Goal: Task Accomplishment & Management: Manage account settings

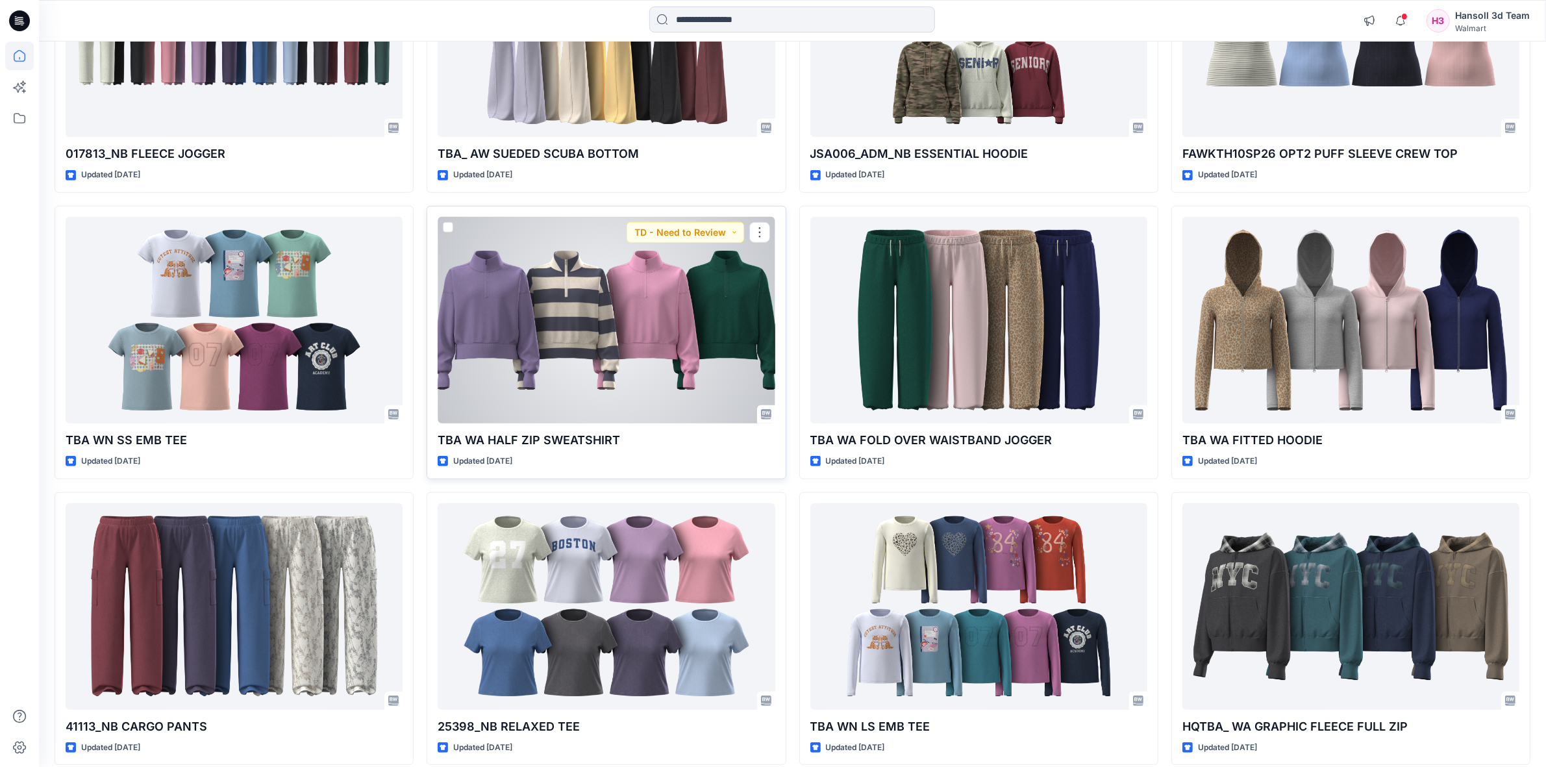
scroll to position [1182, 0]
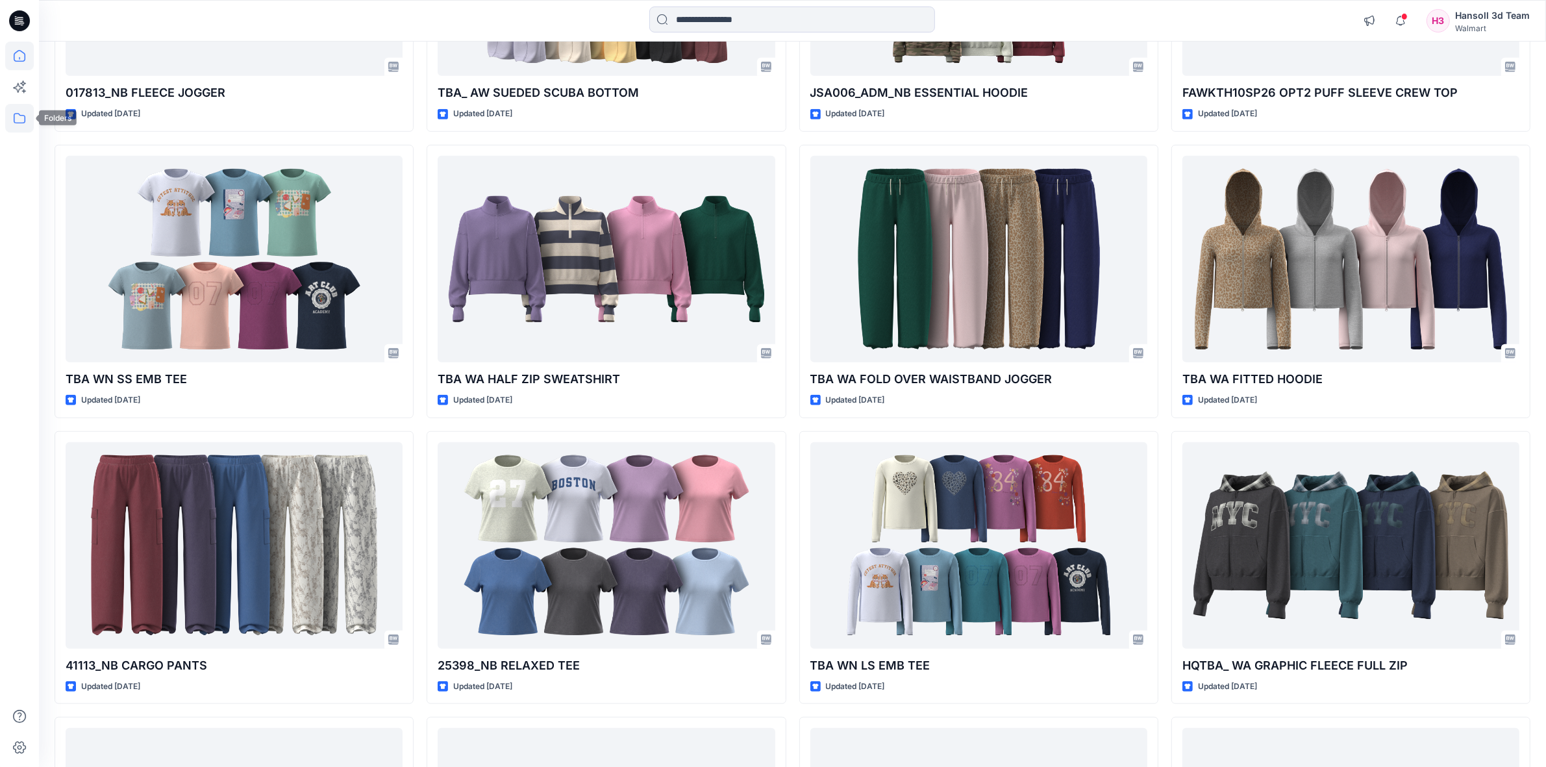
click at [16, 119] on icon at bounding box center [19, 118] width 29 height 29
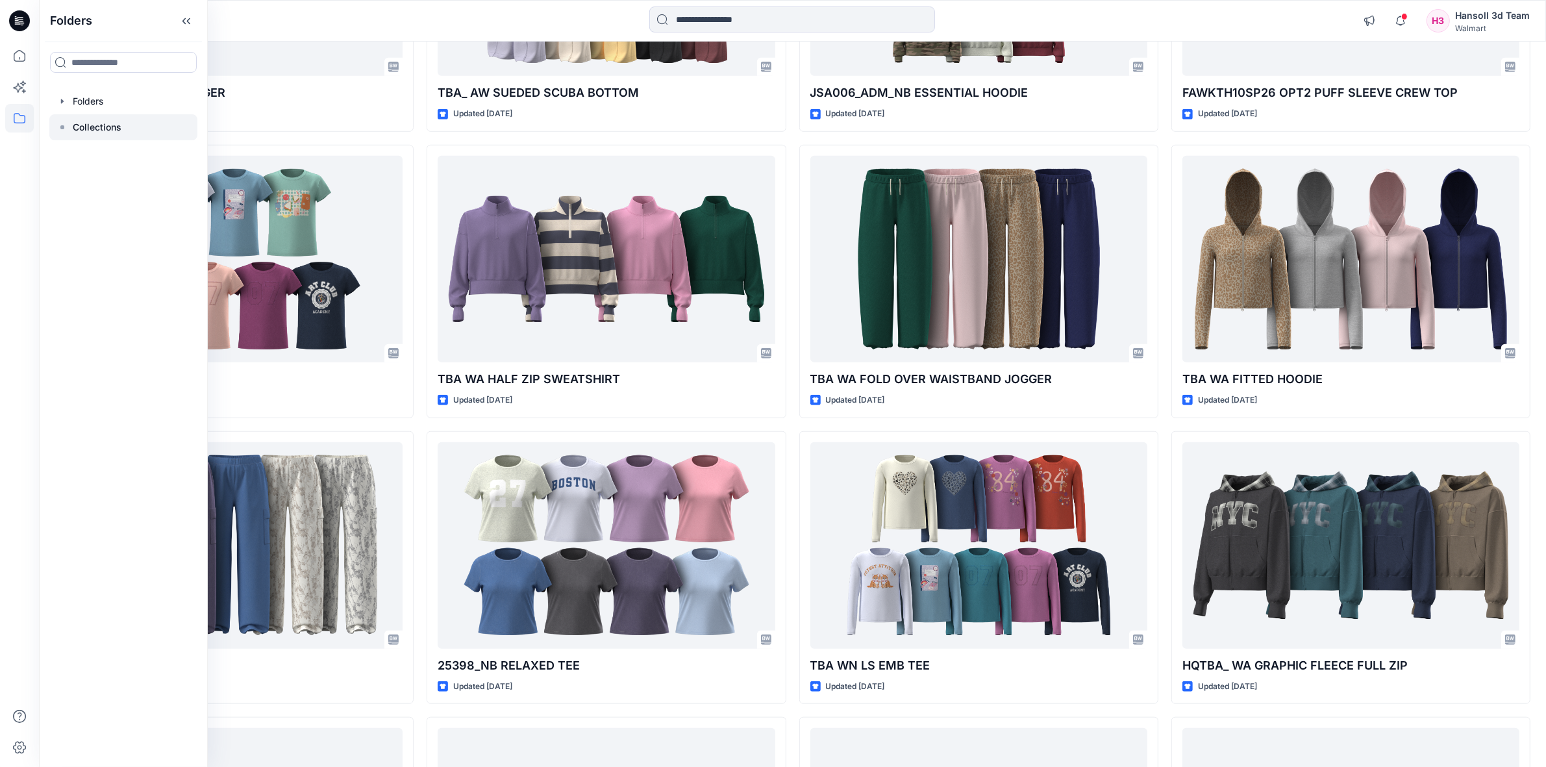
click at [98, 135] on div at bounding box center [123, 127] width 148 height 26
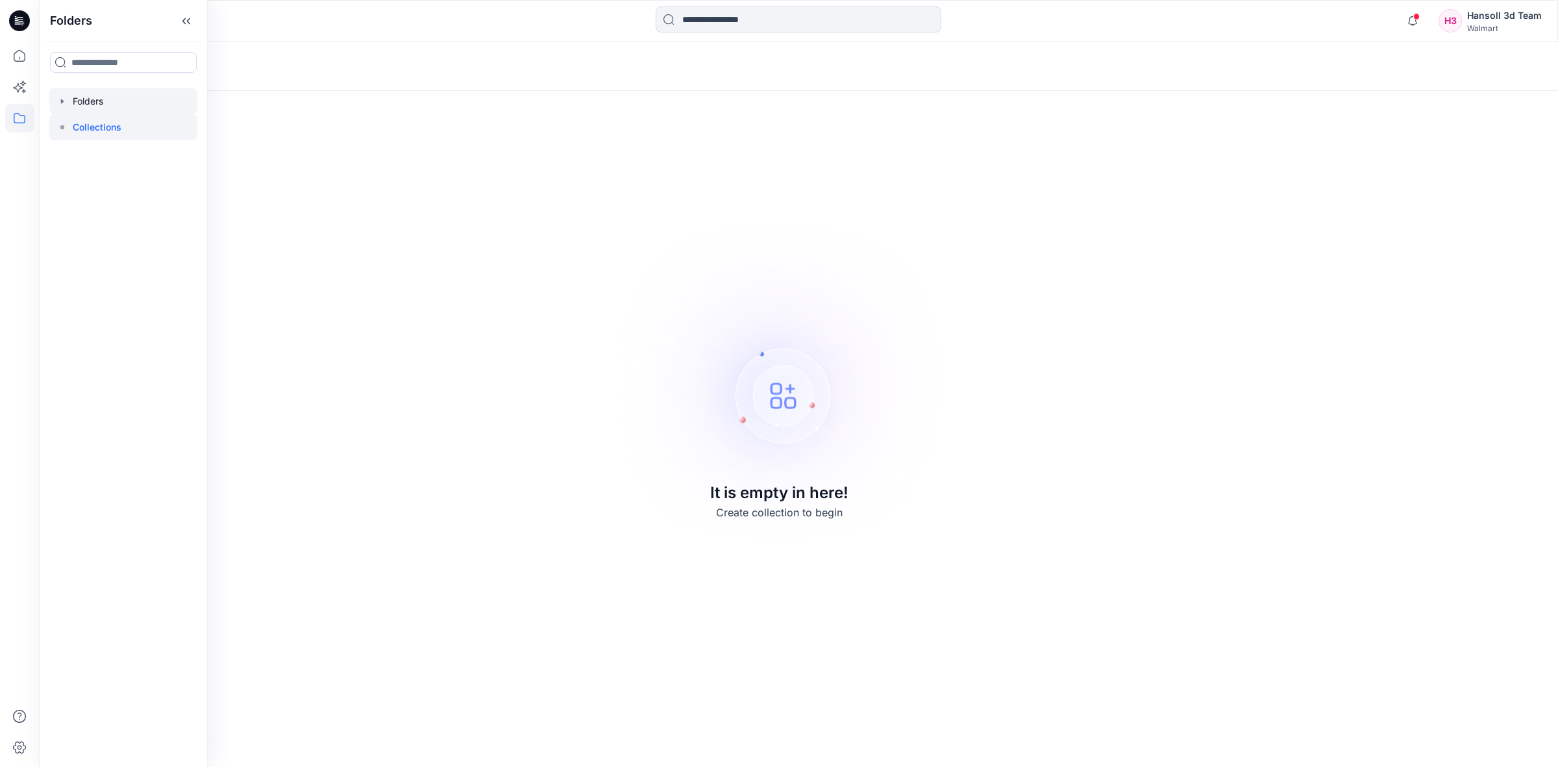
click at [108, 94] on div at bounding box center [123, 101] width 148 height 26
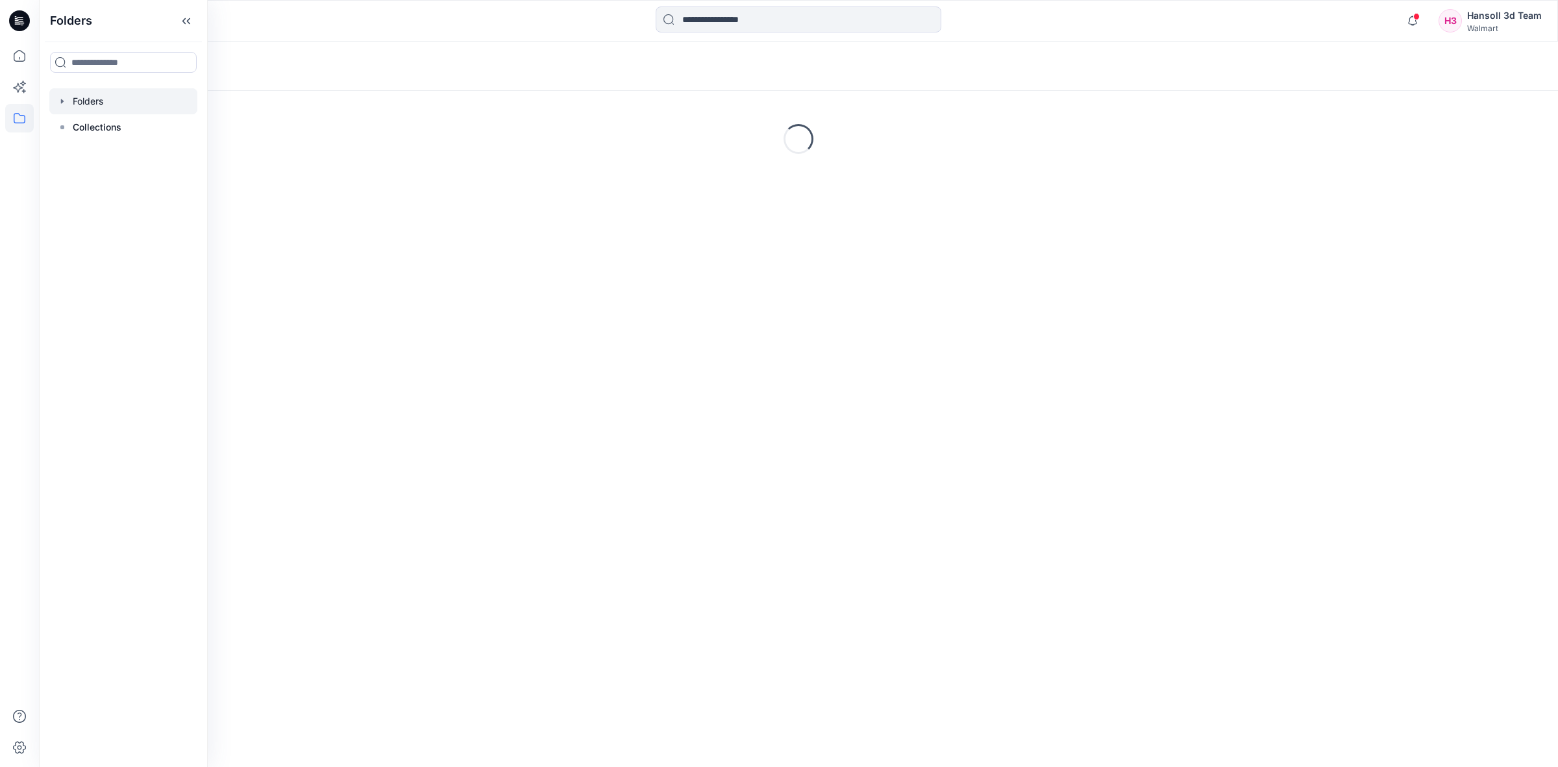
click at [411, 57] on div "Folders" at bounding box center [748, 66] width 1387 height 18
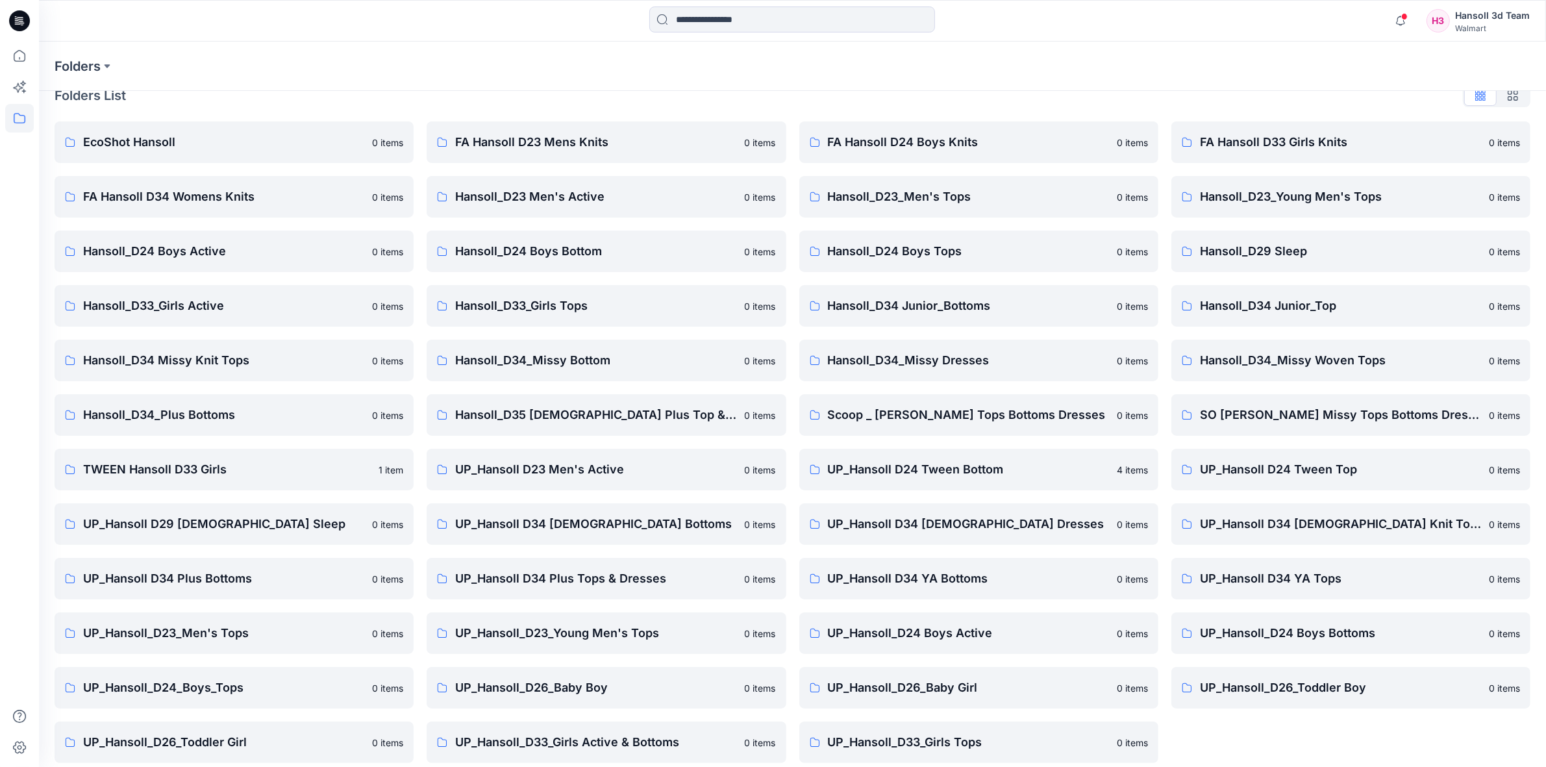
scroll to position [32, 0]
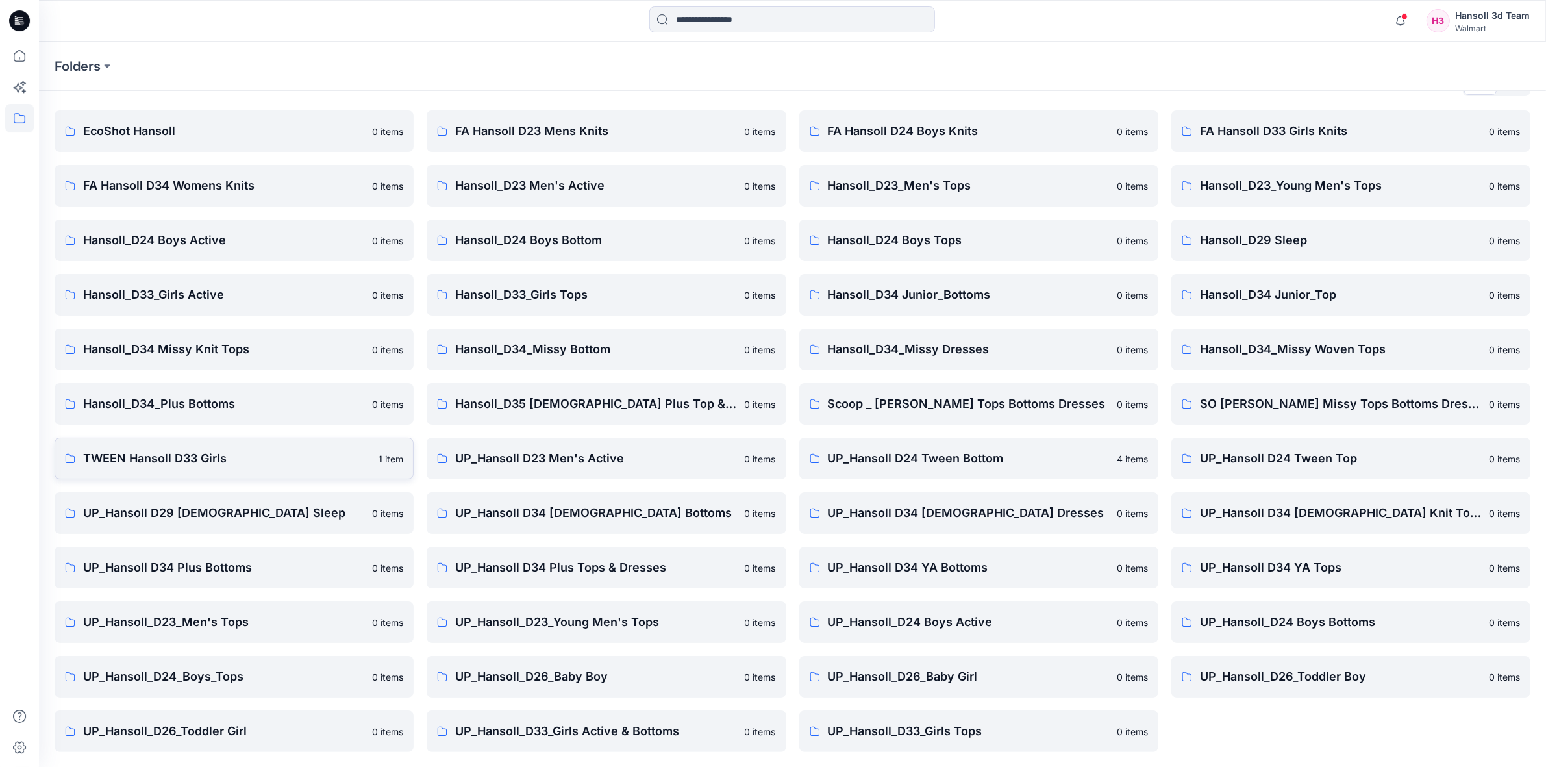
click at [230, 463] on p "TWEEN Hansoll D33 Girls" at bounding box center [227, 458] width 288 height 18
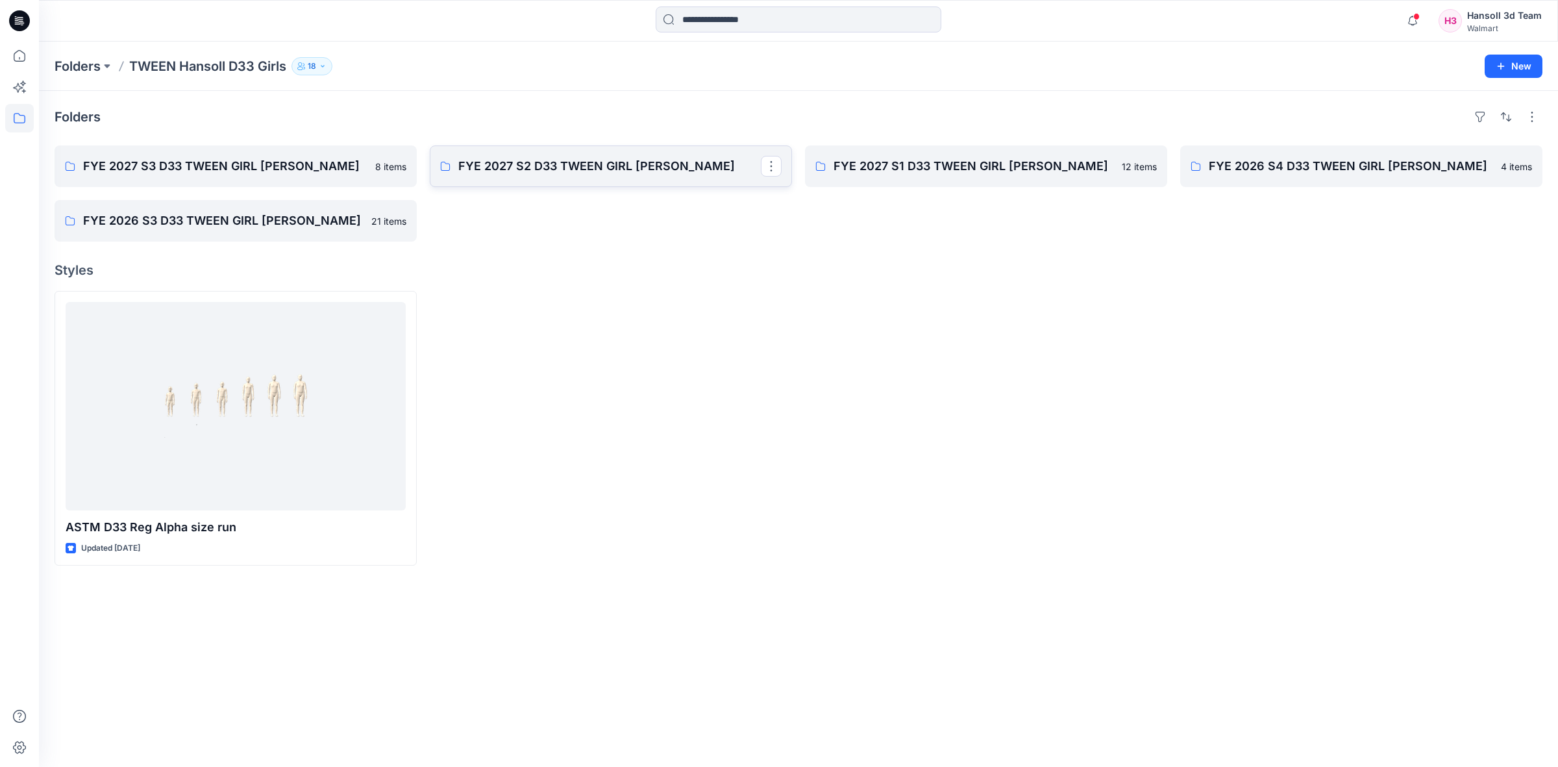
click at [564, 168] on p "FYE 2027 S2 D33 TWEEN GIRL [PERSON_NAME]" at bounding box center [609, 166] width 303 height 18
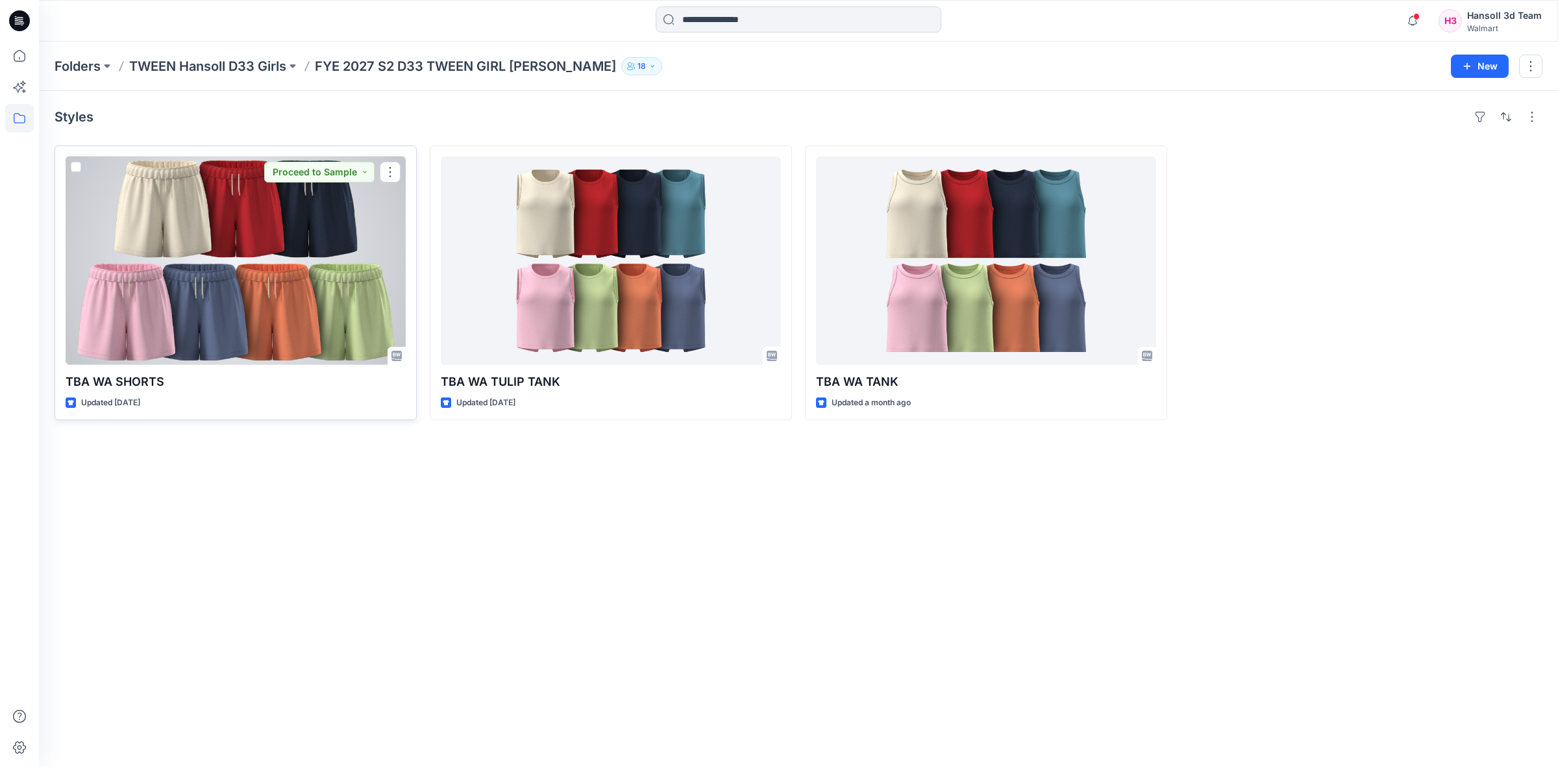
click at [310, 267] on div at bounding box center [236, 260] width 340 height 208
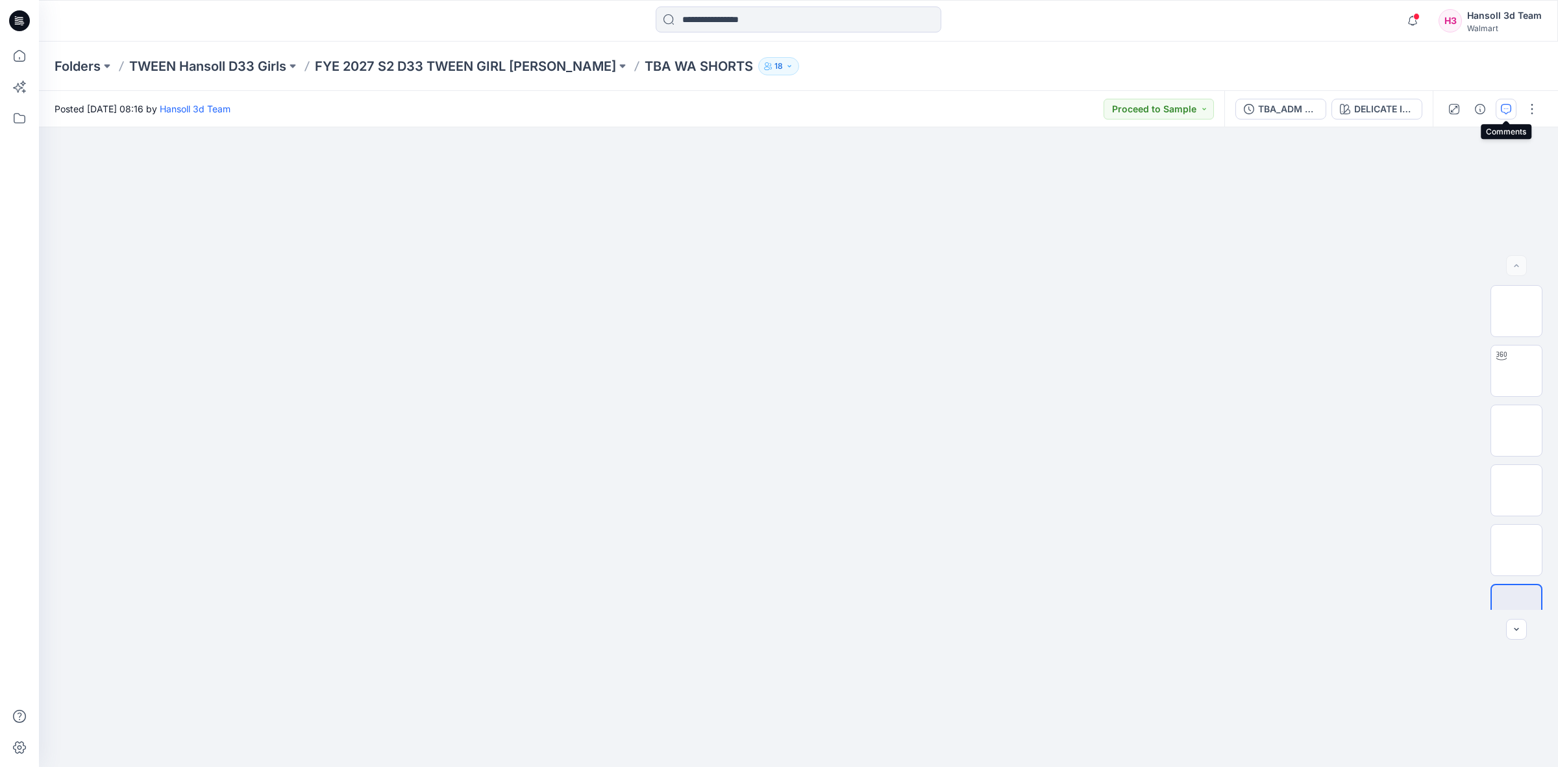
click at [1510, 102] on button "button" at bounding box center [1506, 109] width 21 height 21
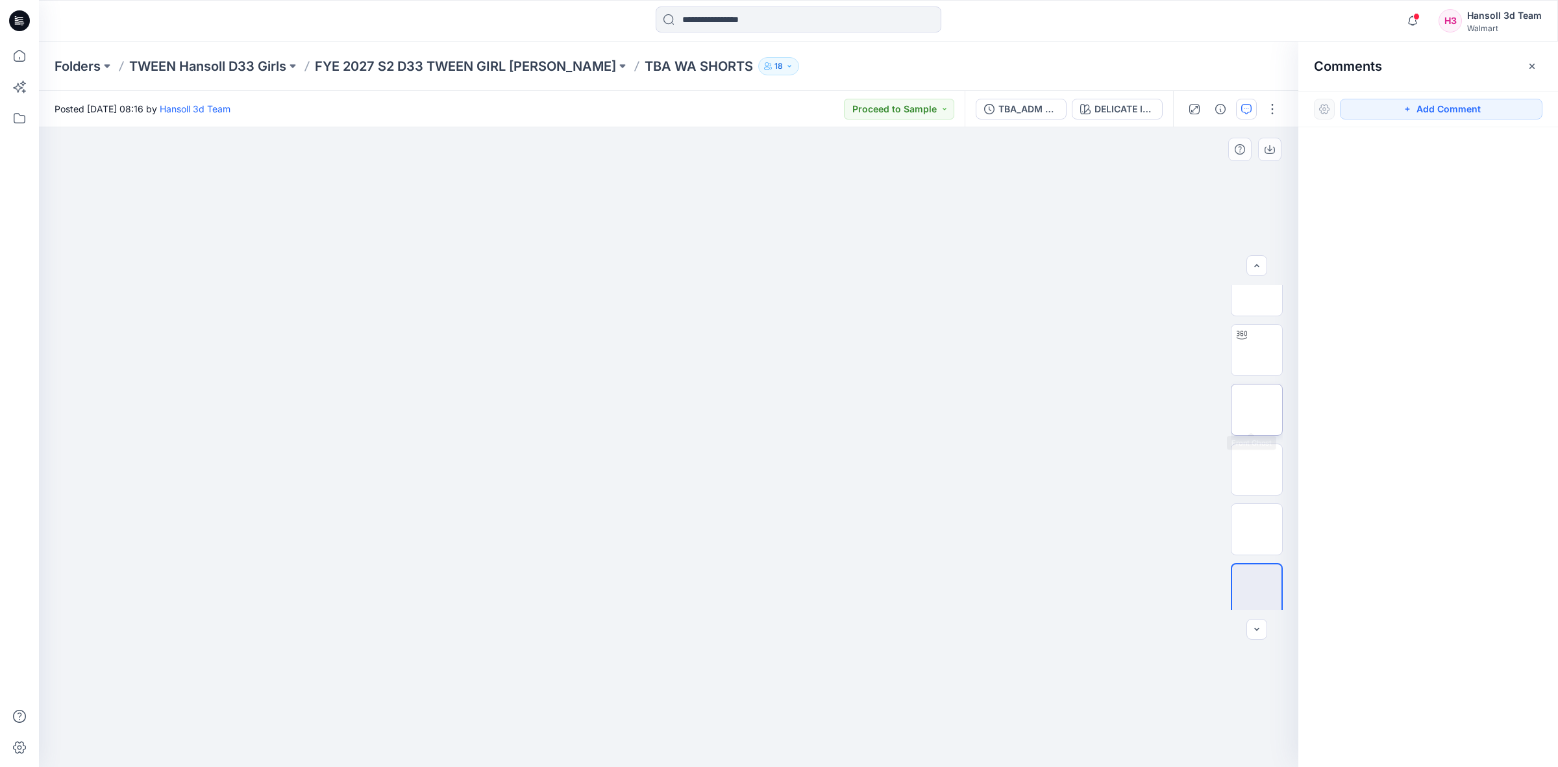
scroll to position [26, 0]
click at [1196, 108] on icon "button" at bounding box center [1194, 109] width 10 height 10
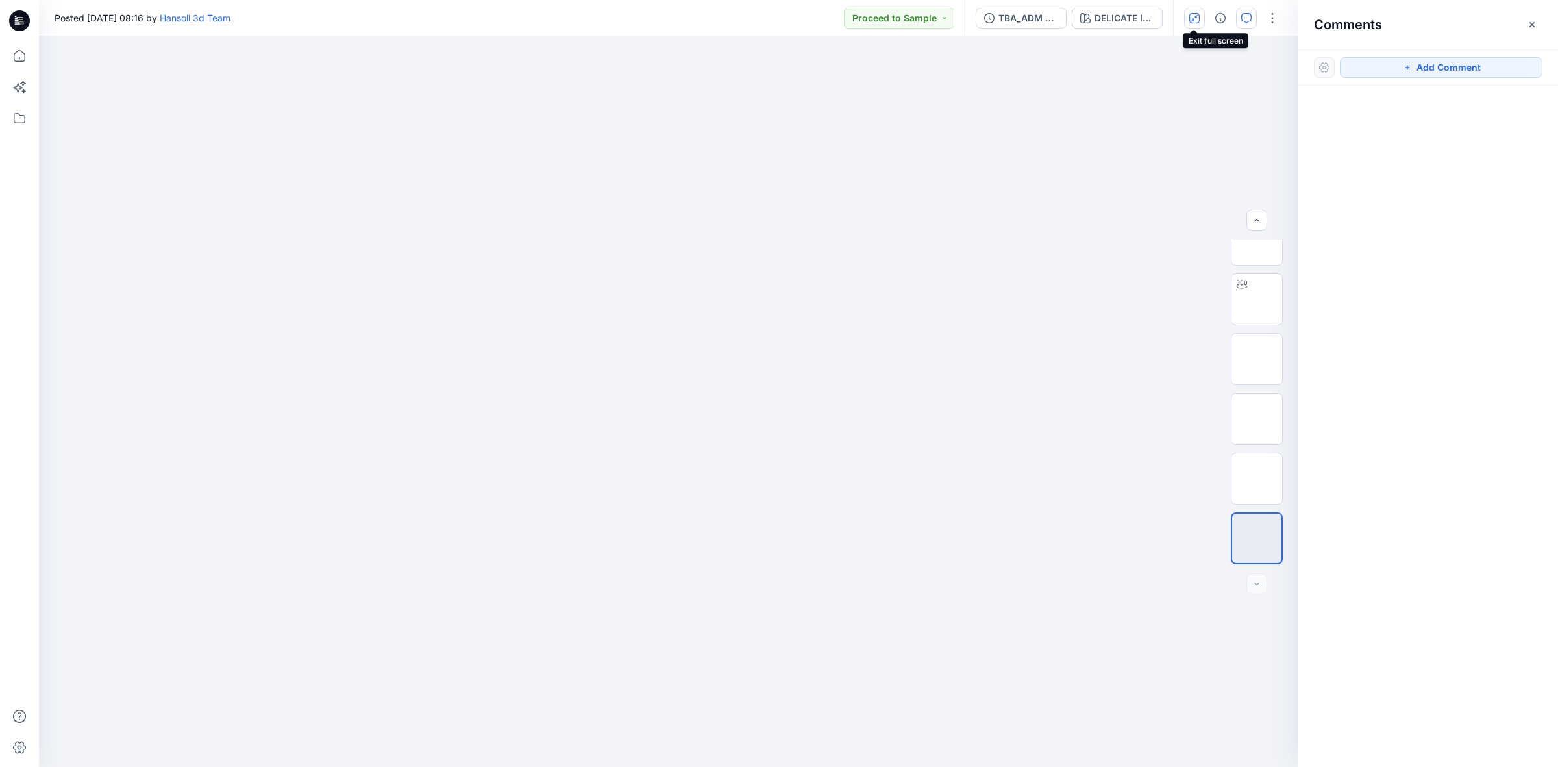
click at [1196, 20] on icon "button" at bounding box center [1194, 18] width 10 height 10
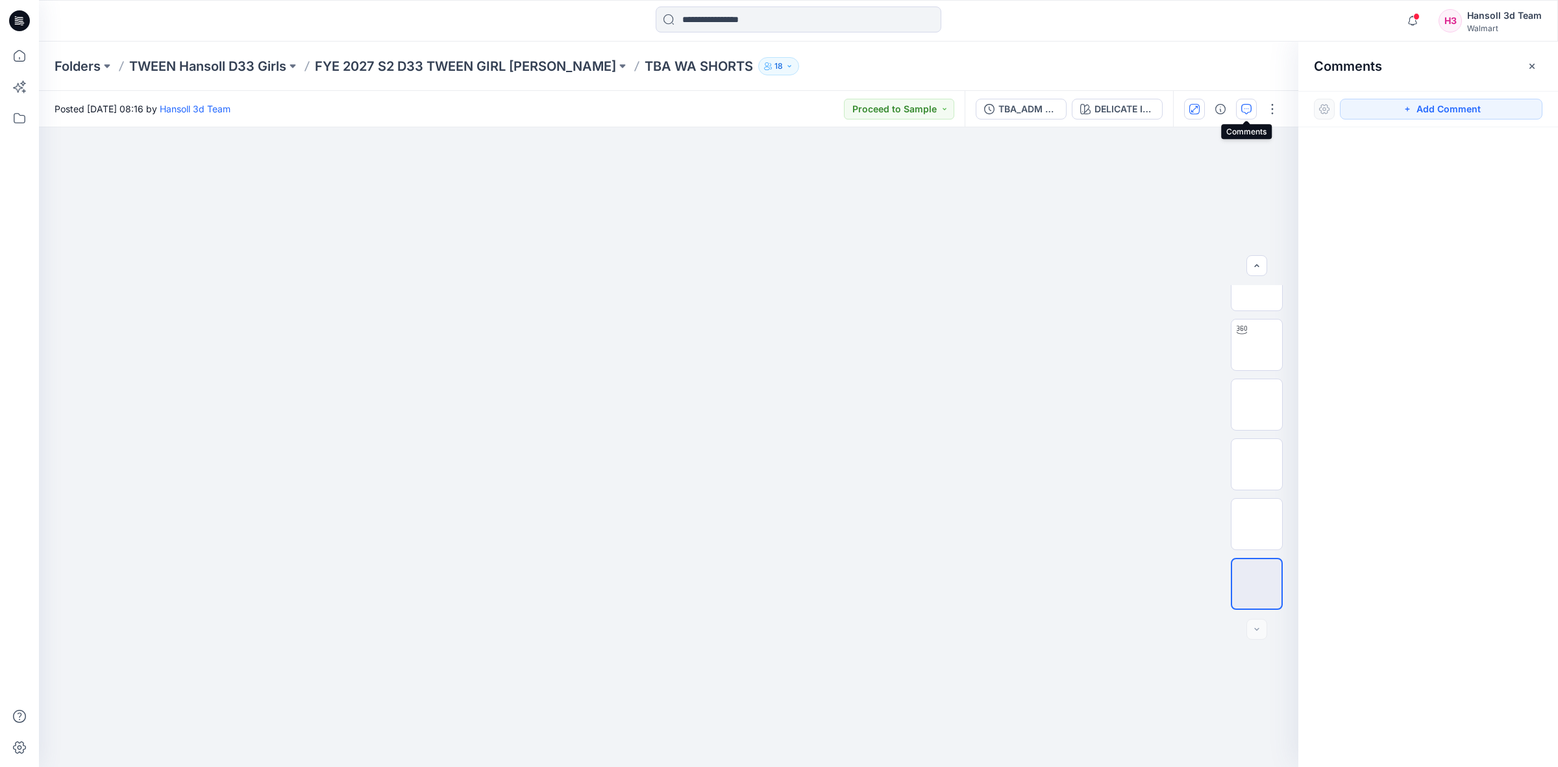
click at [1245, 110] on icon "button" at bounding box center [1246, 109] width 10 height 10
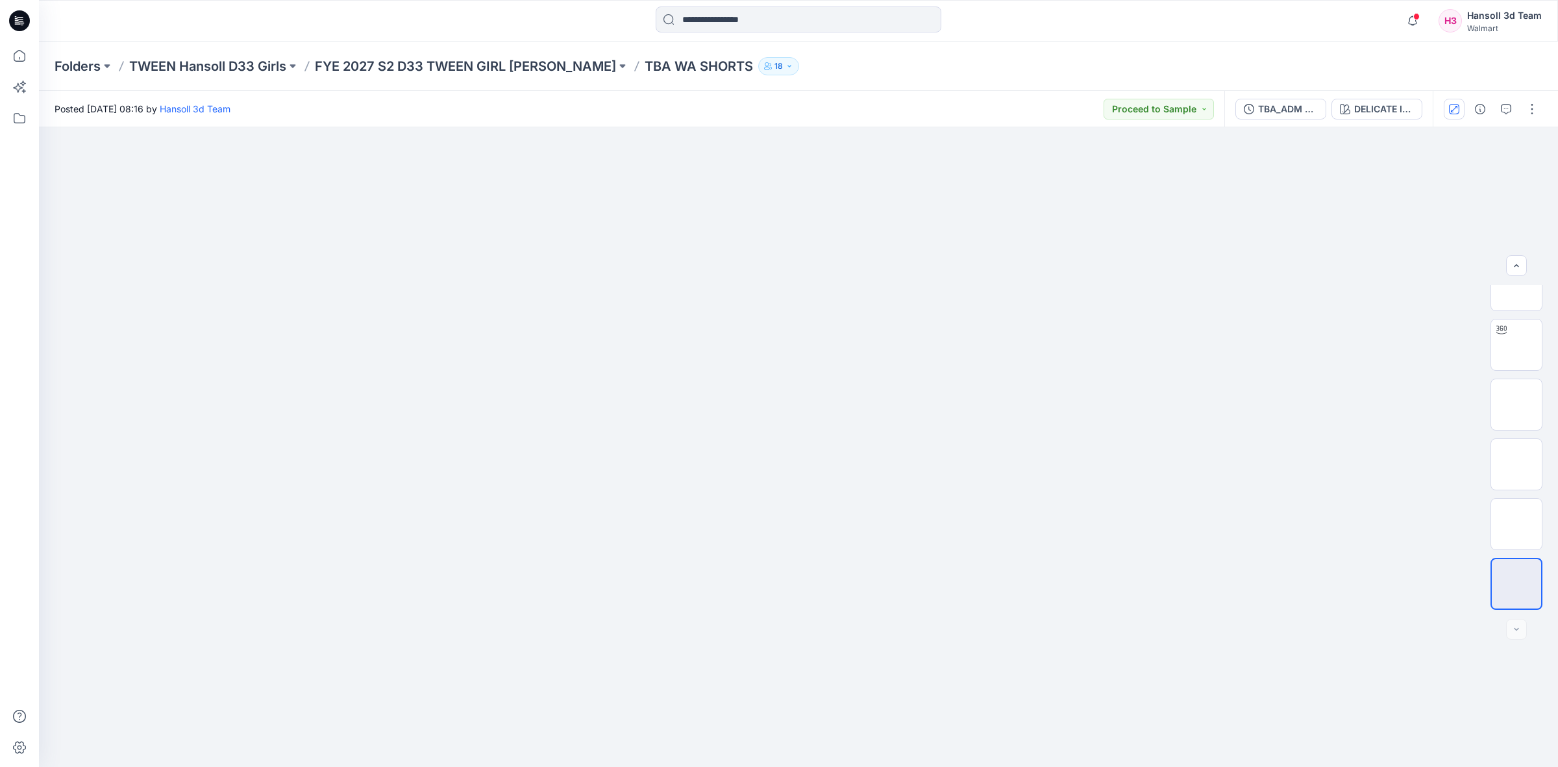
click at [1498, 97] on div at bounding box center [1493, 109] width 120 height 36
click at [1269, 102] on div "TBA_ADM FC WA SHORTS_ASTM_REV2" at bounding box center [1288, 109] width 60 height 14
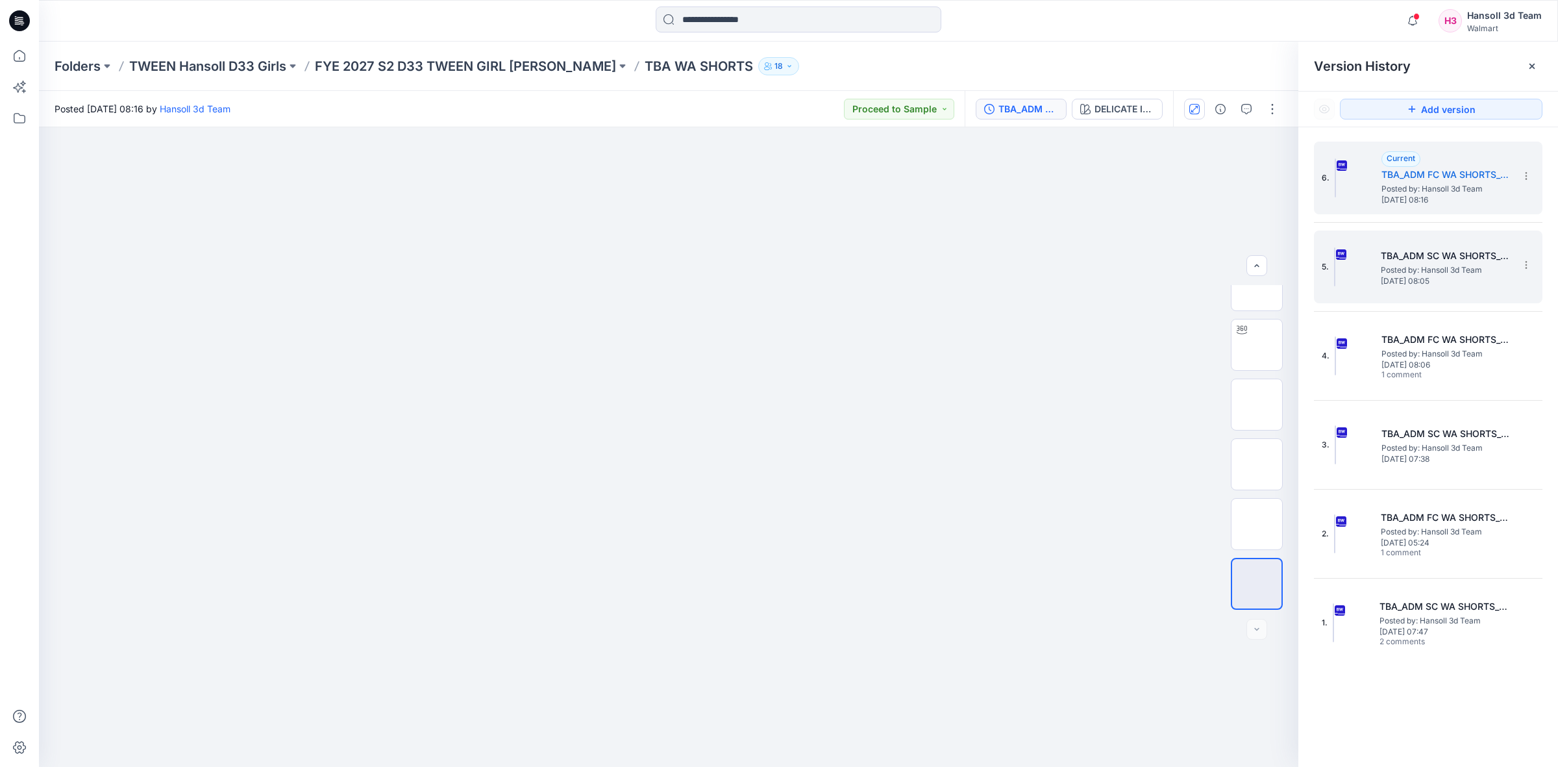
click at [1435, 267] on span "Posted by: Hansoll 3d Team" at bounding box center [1446, 270] width 130 height 13
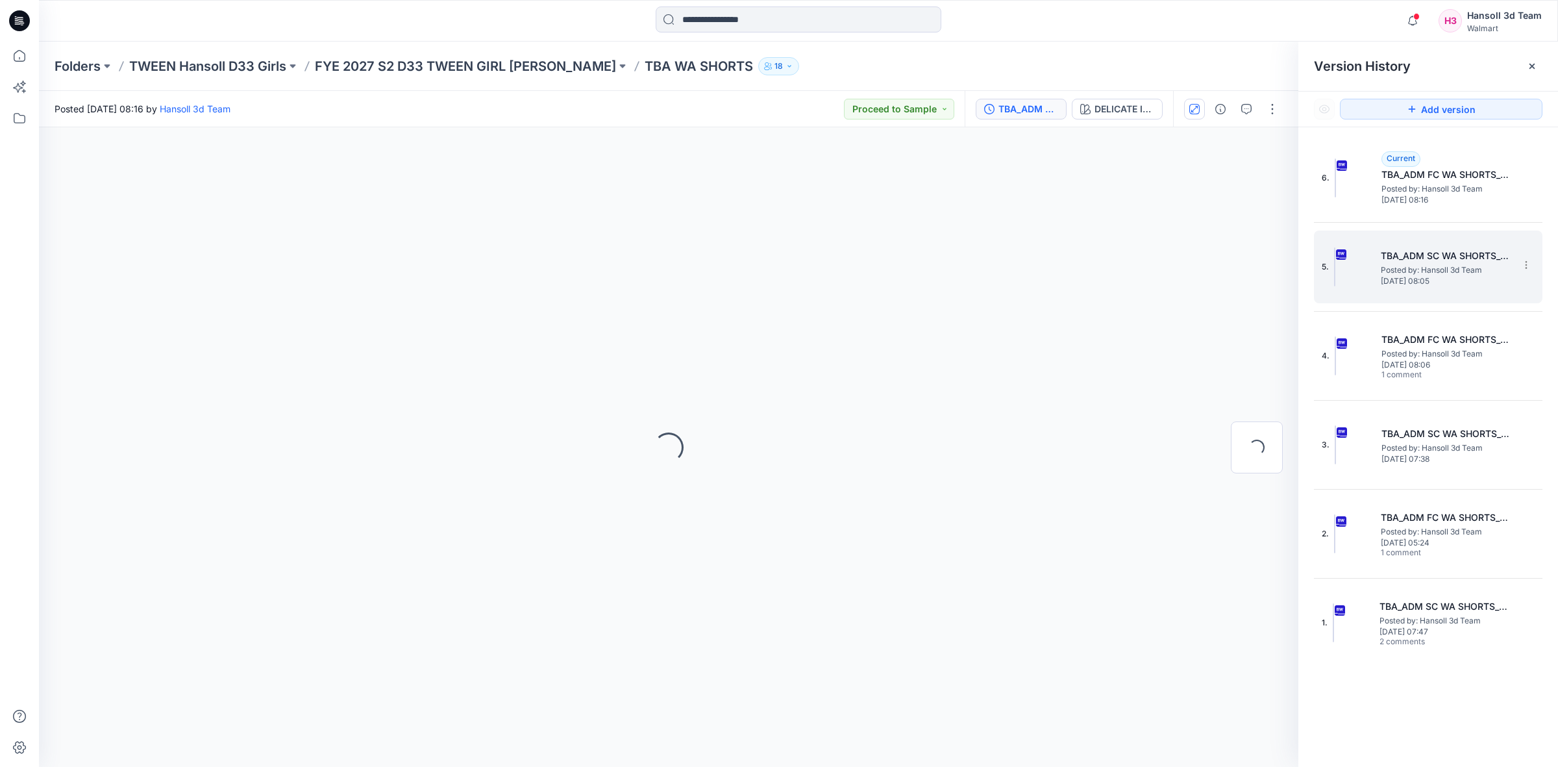
scroll to position [0, 0]
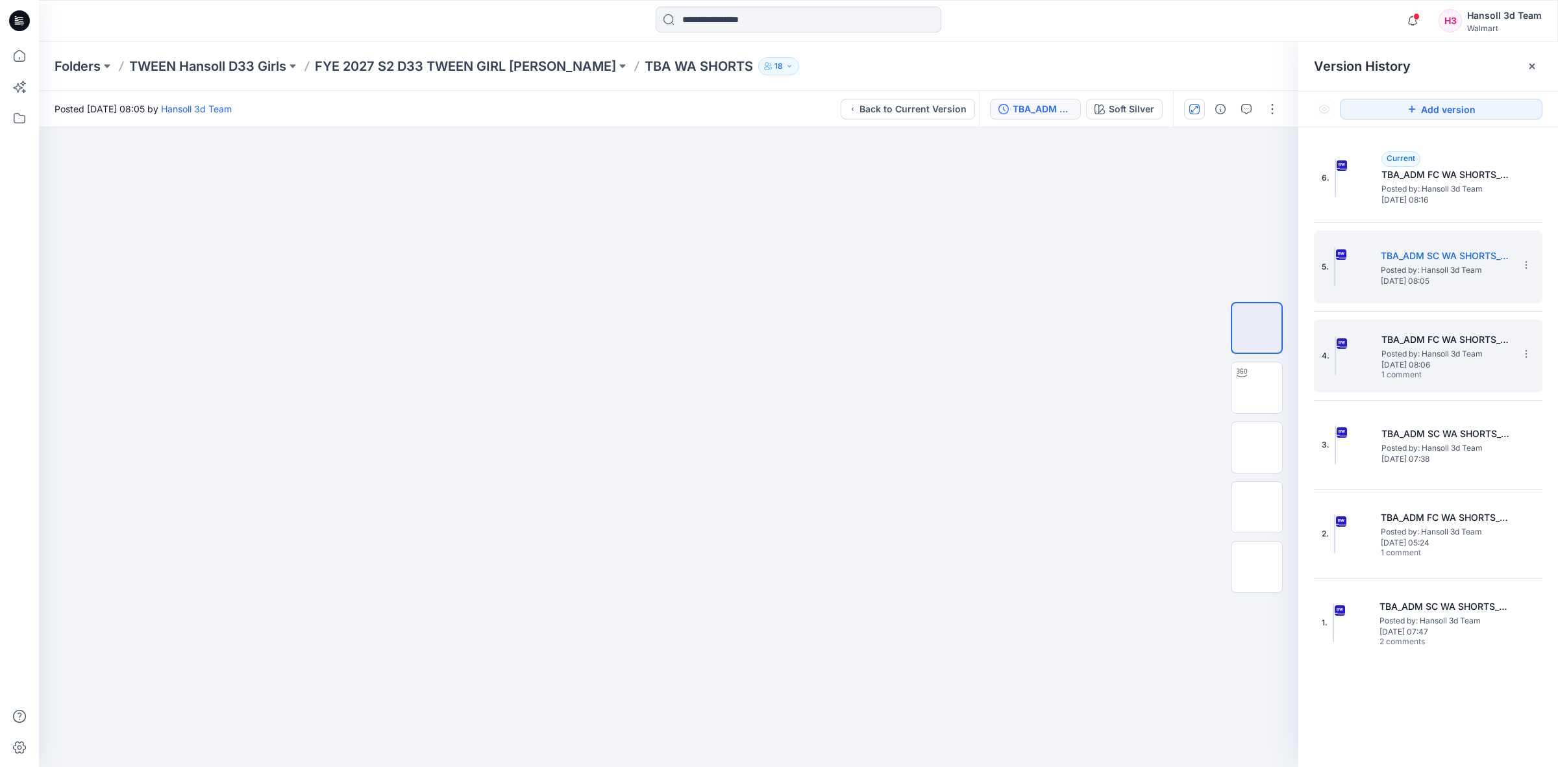
click at [1426, 336] on h5 "TBA_ADM FC WA SHORTS_ASTM_REV1" at bounding box center [1447, 340] width 130 height 16
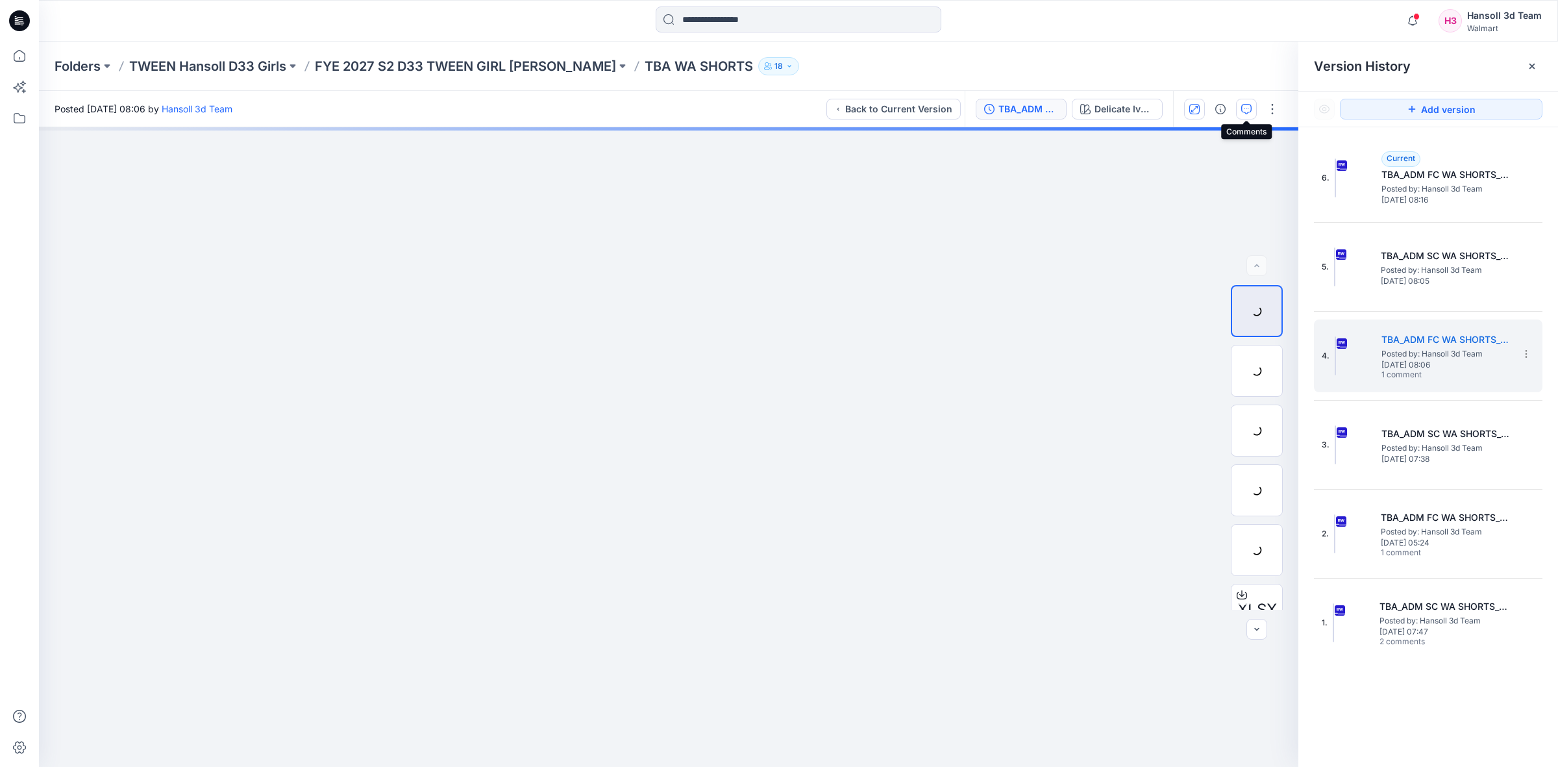
click at [1249, 105] on icon "button" at bounding box center [1246, 109] width 10 height 10
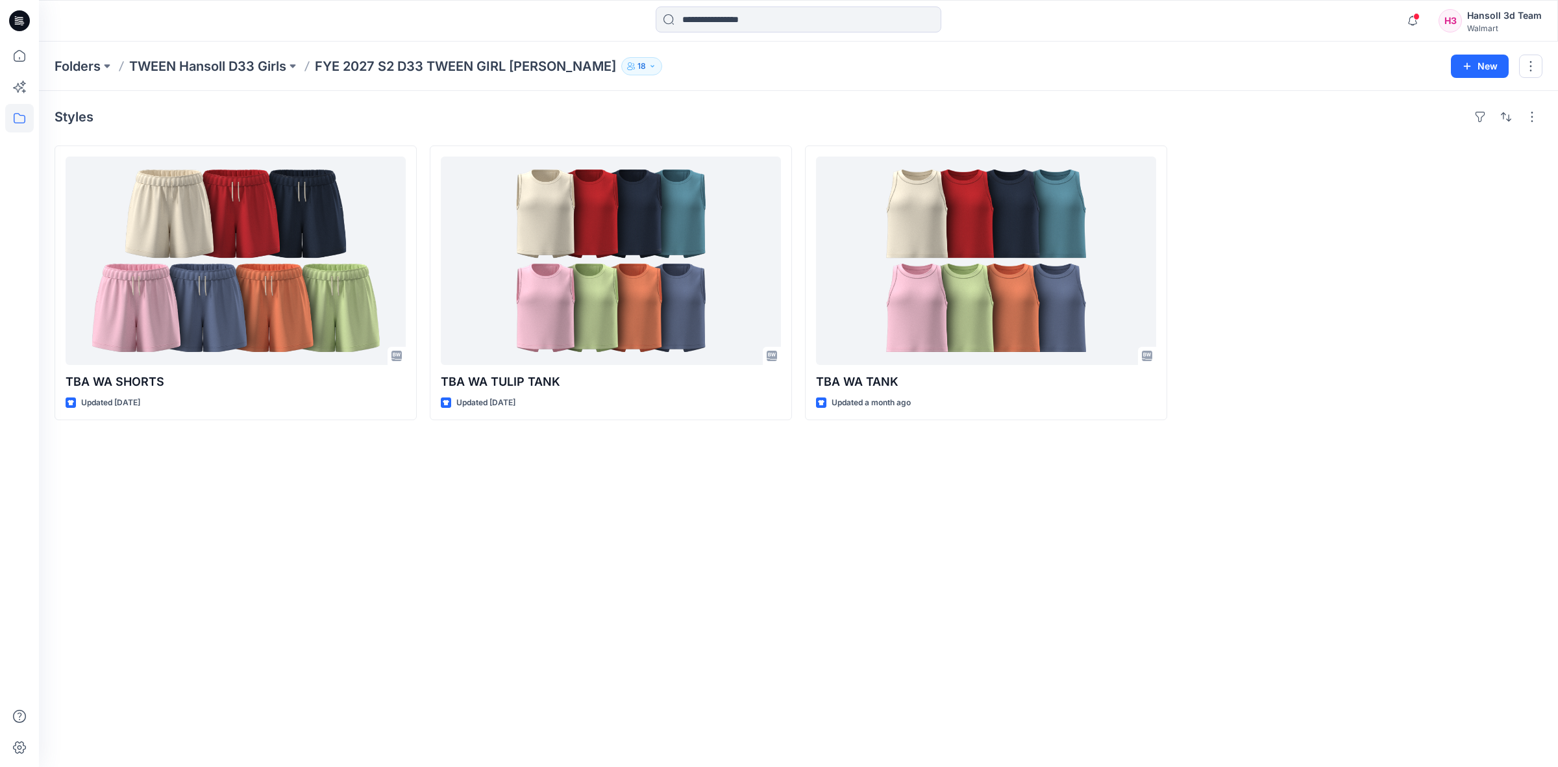
click at [771, 524] on div "Styles TBA WA SHORTS Updated [DATE] TBA [GEOGRAPHIC_DATA] TULIP TANK Updated [D…" at bounding box center [798, 429] width 1519 height 676
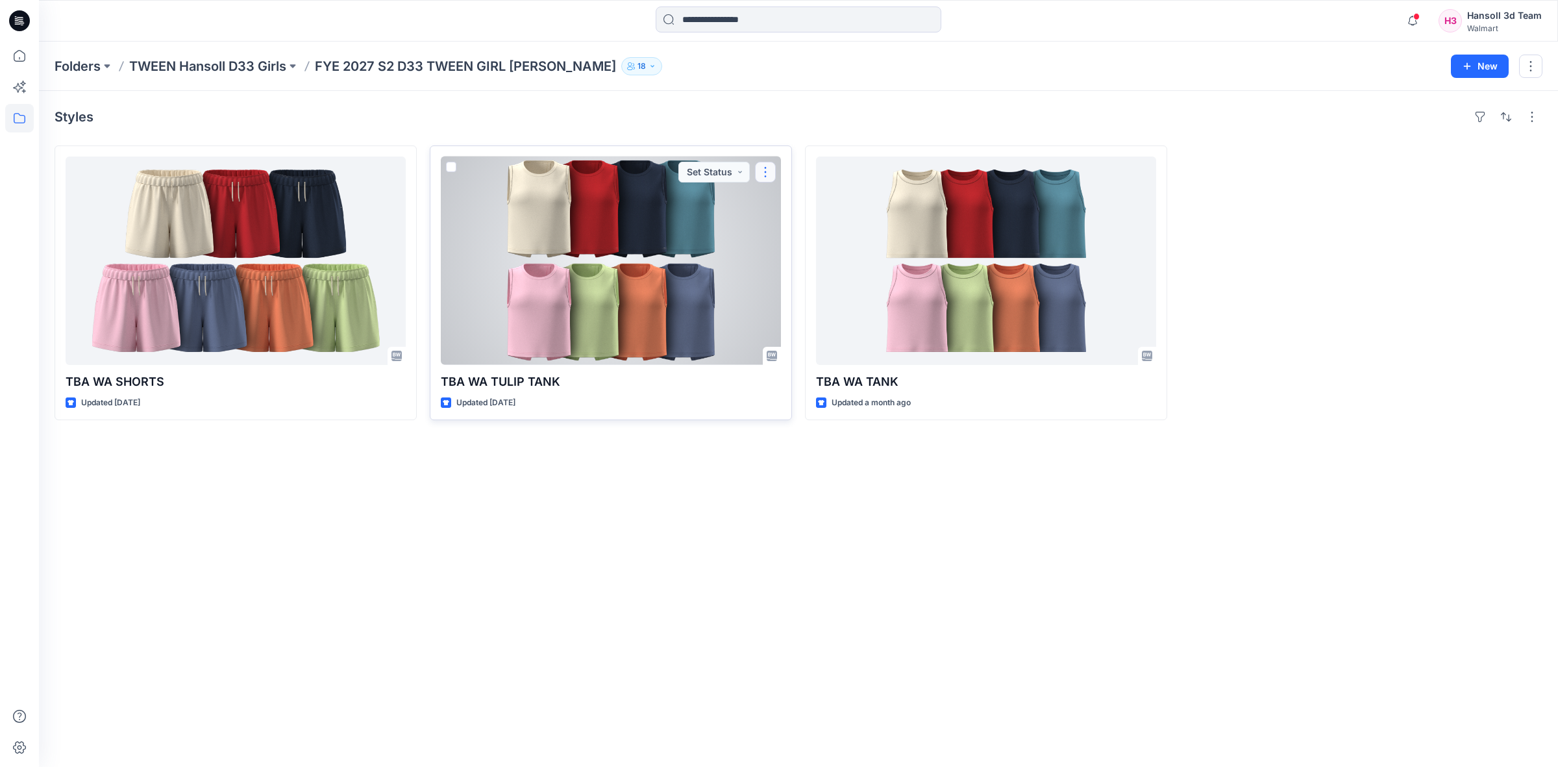
click at [765, 173] on button "button" at bounding box center [765, 172] width 21 height 21
click at [714, 166] on button "Set Status" at bounding box center [713, 172] width 71 height 21
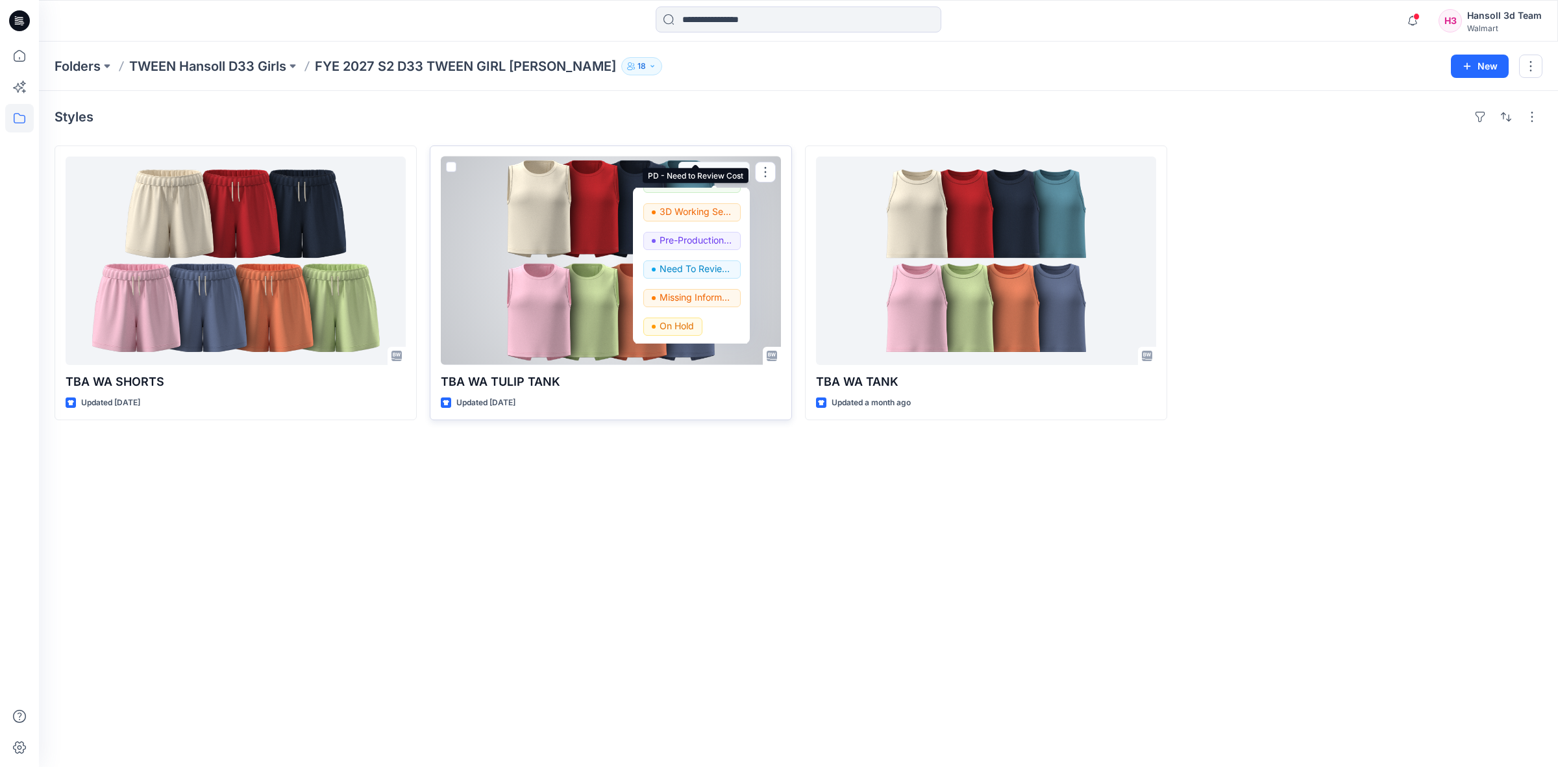
scroll to position [162, 0]
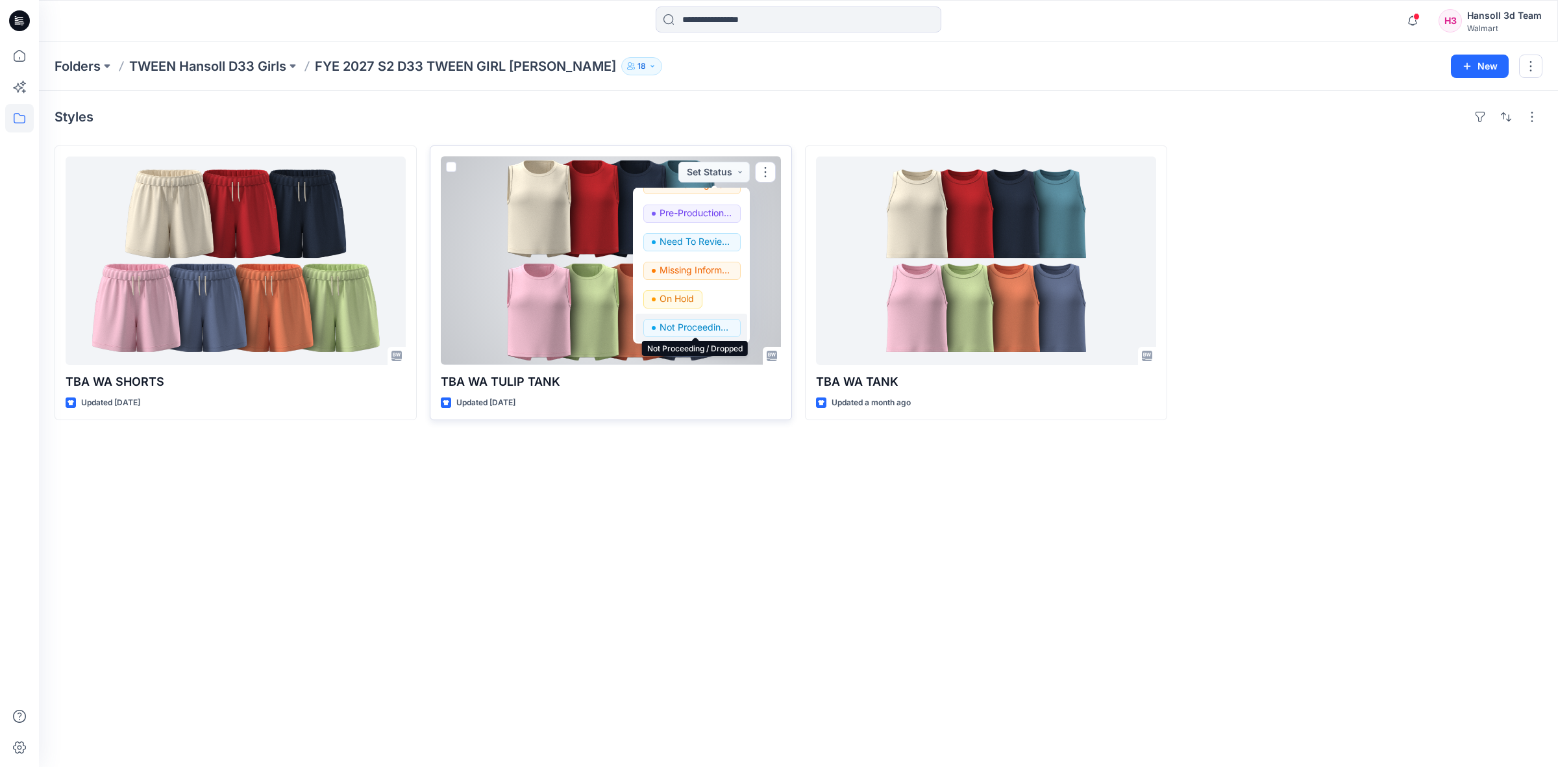
click at [683, 323] on p "Not Proceeding / Dropped" at bounding box center [696, 327] width 73 height 17
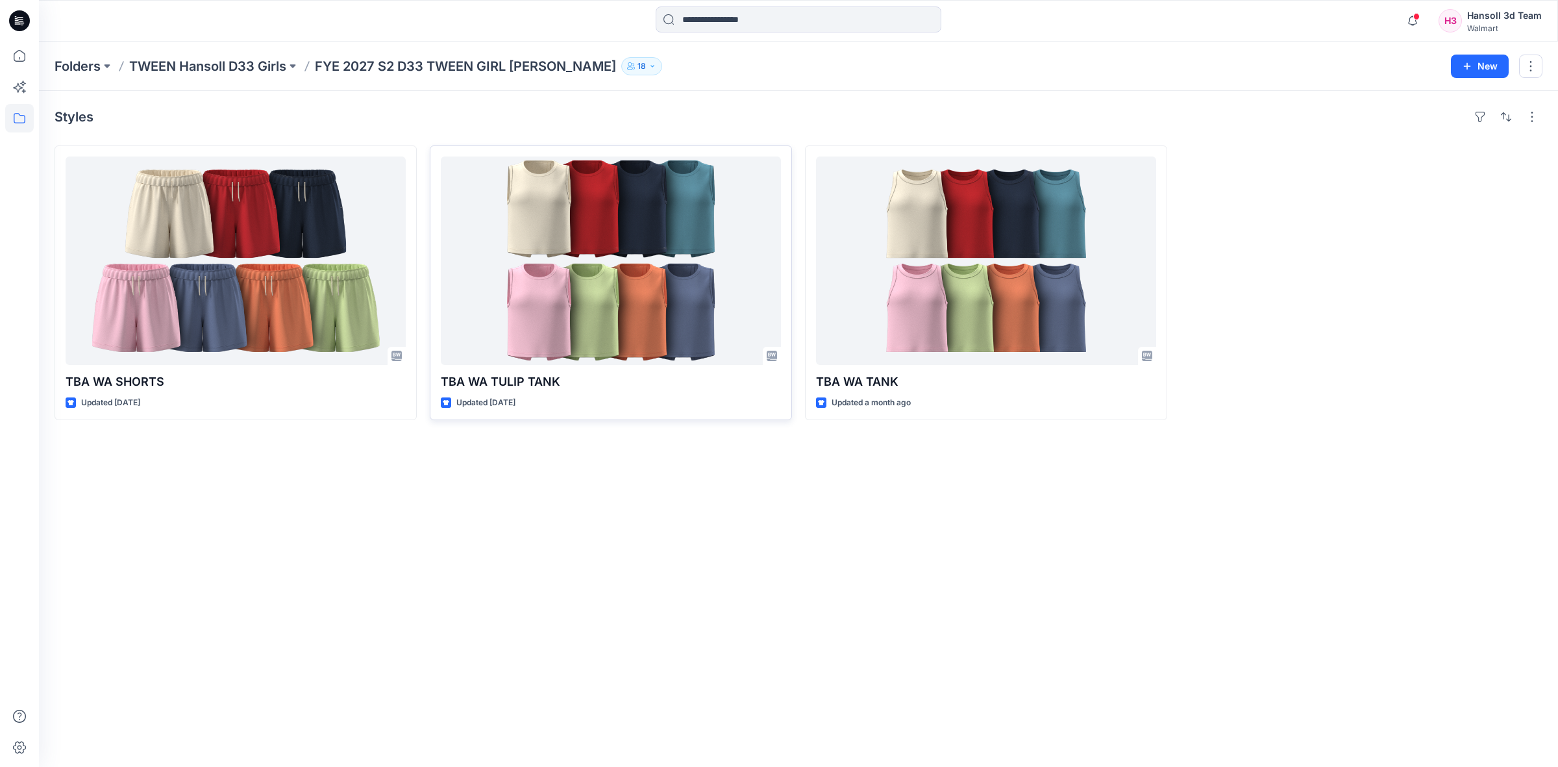
click at [856, 602] on div "Styles TBA WA SHORTS Updated [DATE] TBA [GEOGRAPHIC_DATA] TULIP TANK Updated [D…" at bounding box center [798, 429] width 1519 height 676
